Goal: Task Accomplishment & Management: Complete application form

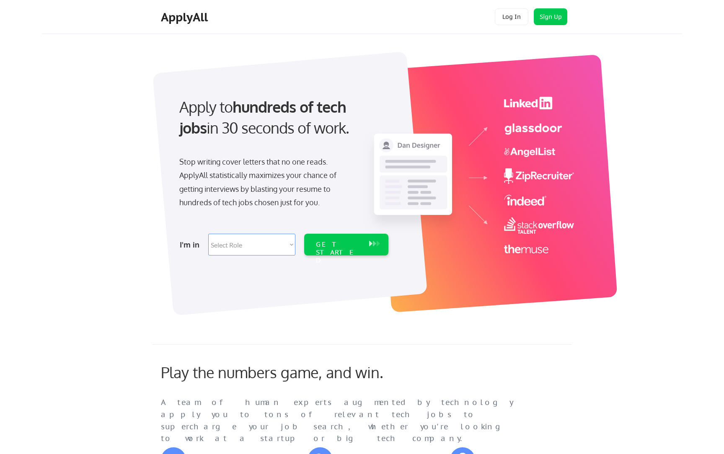
click at [261, 115] on strong "hundreds of tech jobs" at bounding box center [264, 117] width 170 height 40
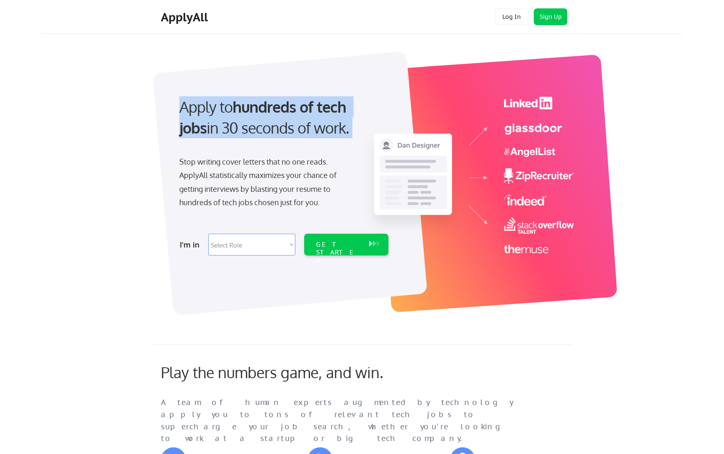
click at [241, 241] on select "Select Role Software Engineering Product Management Customer Success Sales UI/U…" at bounding box center [251, 245] width 87 height 22
select select ""engineering""
click at [208, 234] on select "Select Role Software Engineering Product Management Customer Success Sales UI/U…" at bounding box center [251, 245] width 87 height 22
select select ""engineering""
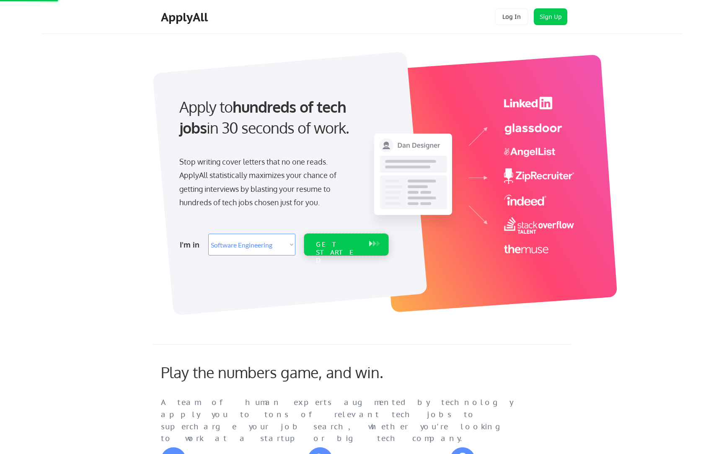
click at [333, 238] on div "GET STARTED" at bounding box center [338, 245] width 53 height 22
click at [355, 251] on div "GET STARTED" at bounding box center [338, 245] width 53 height 22
